Goal: Check status: Check status

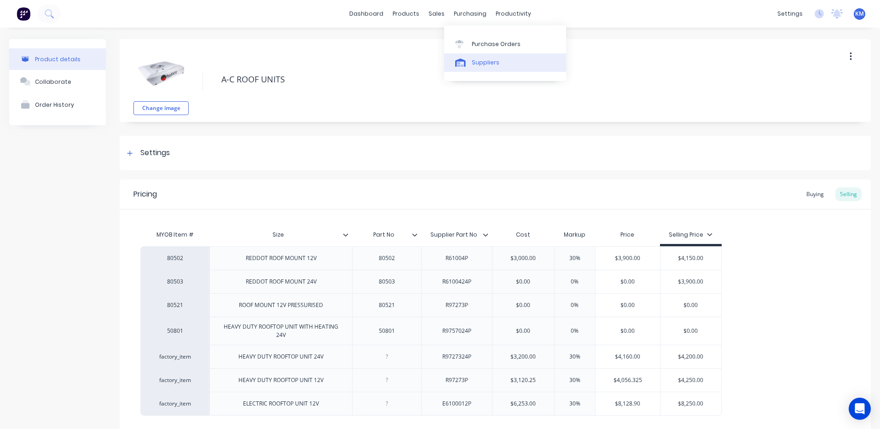
click at [461, 60] on icon at bounding box center [460, 62] width 11 height 8
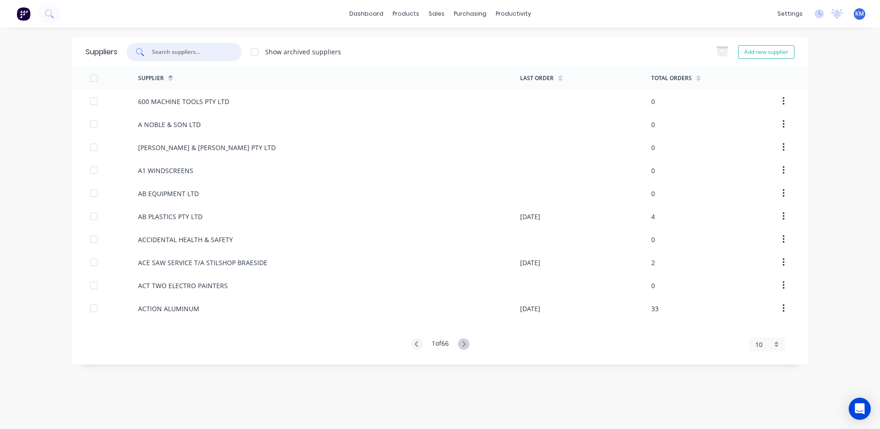
click at [224, 52] on input "text" at bounding box center [189, 51] width 76 height 9
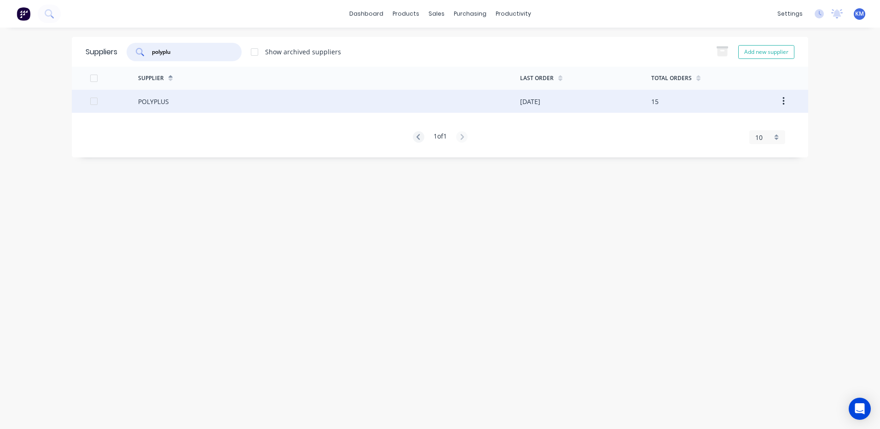
type input "polyplu"
click at [248, 110] on div "POLYPLUS" at bounding box center [329, 101] width 382 height 23
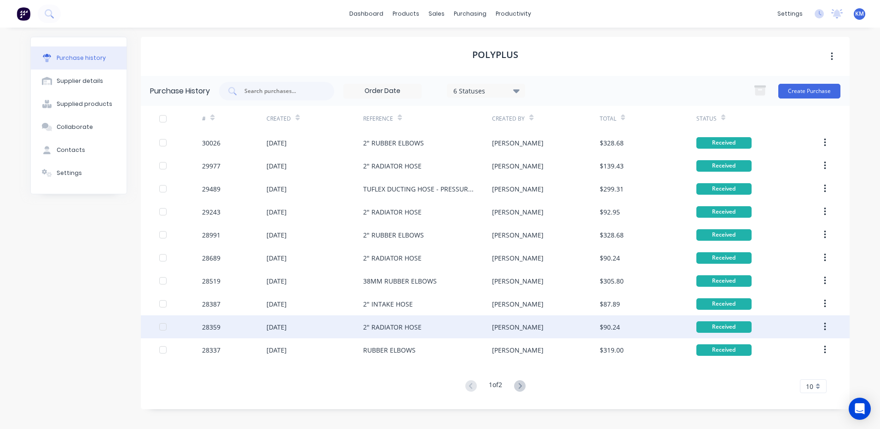
click at [510, 330] on div "[PERSON_NAME]" at bounding box center [545, 326] width 107 height 23
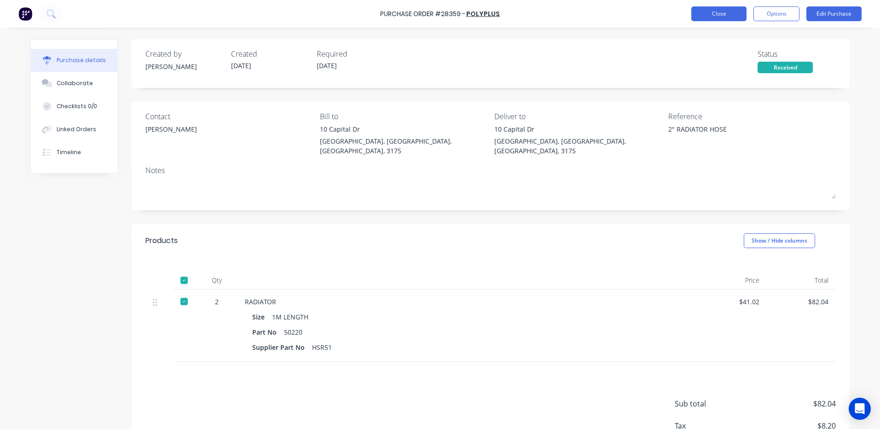
click at [696, 14] on button "Close" at bounding box center [718, 13] width 55 height 15
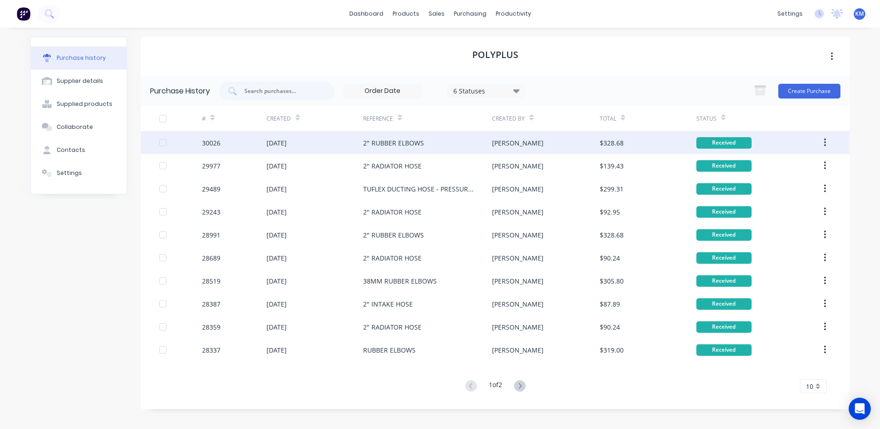
click at [525, 138] on div "[PERSON_NAME]" at bounding box center [545, 142] width 107 height 23
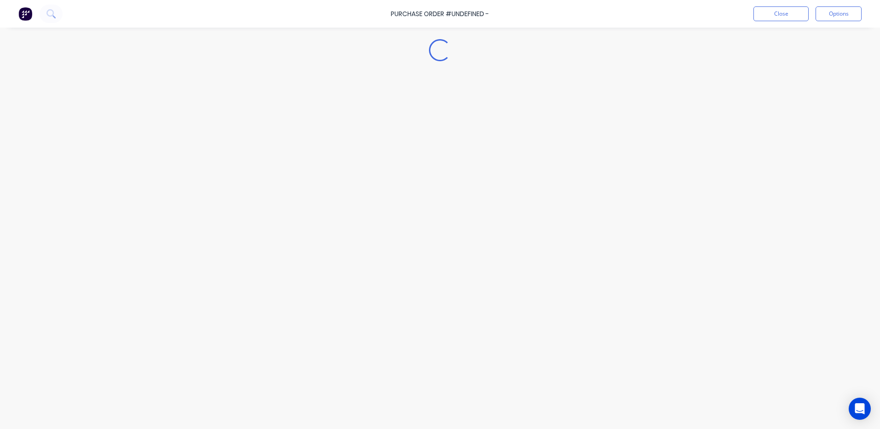
type textarea "x"
